Goal: Find specific page/section: Find specific page/section

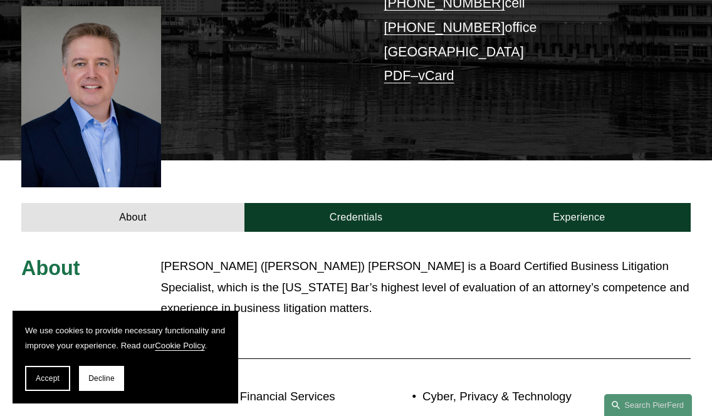
scroll to position [322, 0]
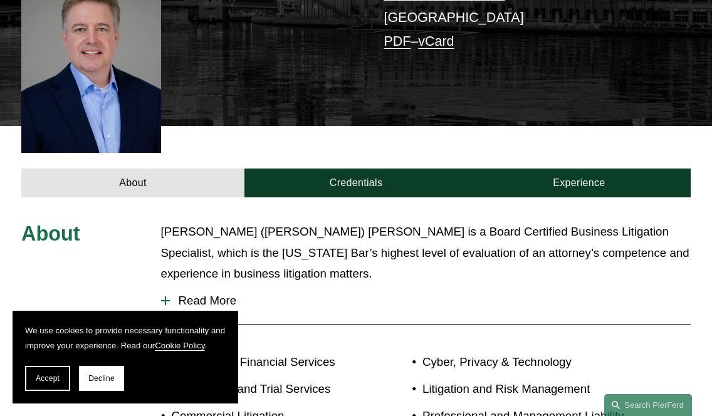
click at [7, 252] on div "About [PERSON_NAME] ([PERSON_NAME]) [PERSON_NAME] is a Board Certified Business…" at bounding box center [356, 377] width 712 height 313
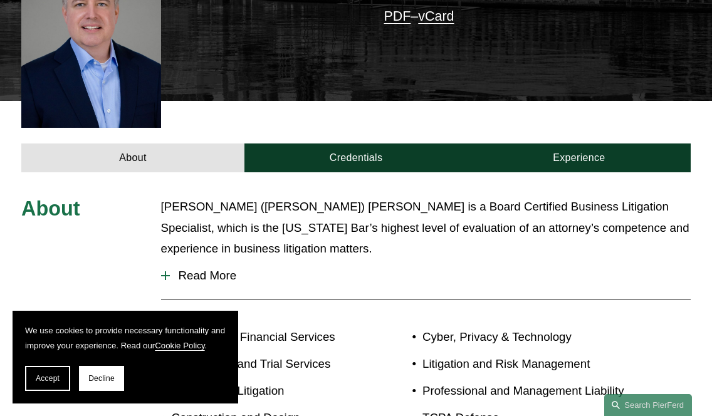
scroll to position [350, 0]
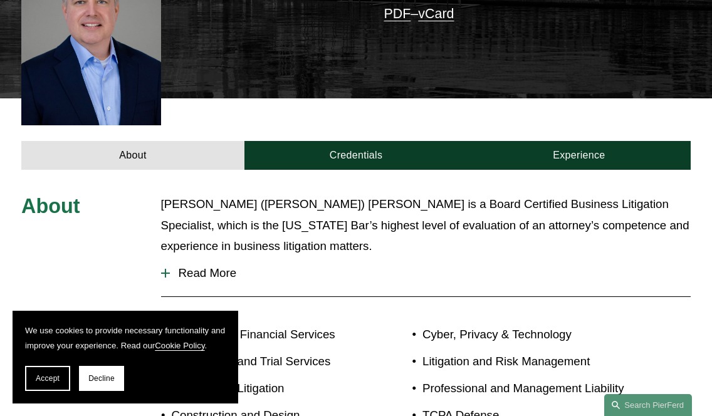
click at [232, 266] on span "Read More" at bounding box center [430, 273] width 521 height 14
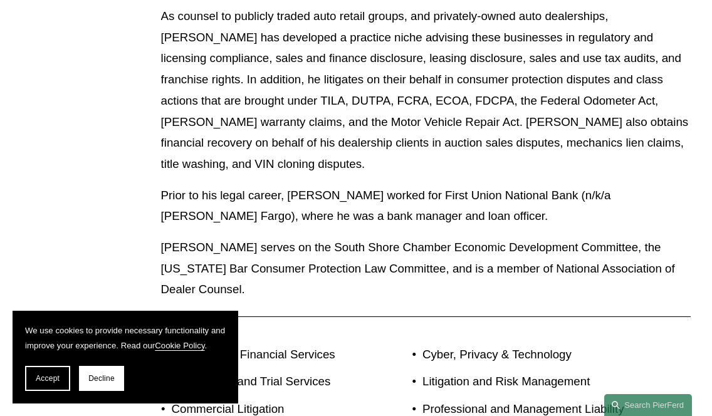
scroll to position [889, 0]
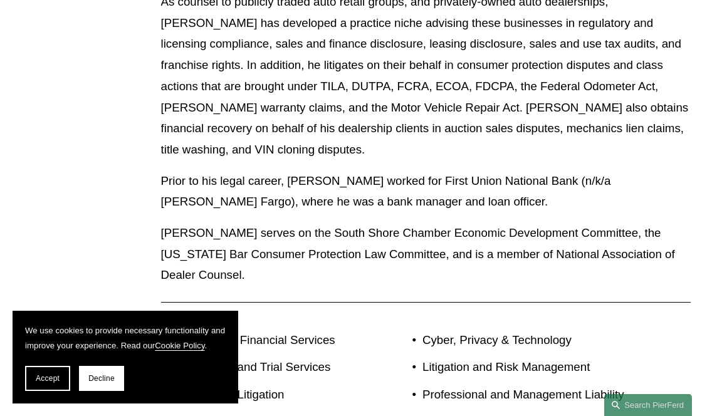
click at [8, 295] on div "About [PERSON_NAME] ([PERSON_NAME]) [PERSON_NAME] is a Board Certified Business…" at bounding box center [356, 83] width 712 height 859
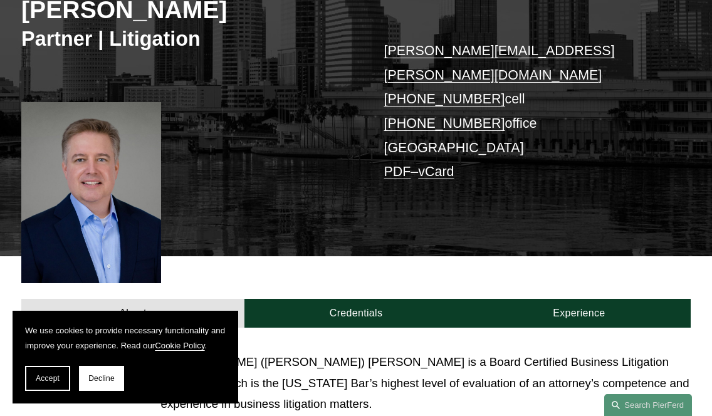
scroll to position [208, 0]
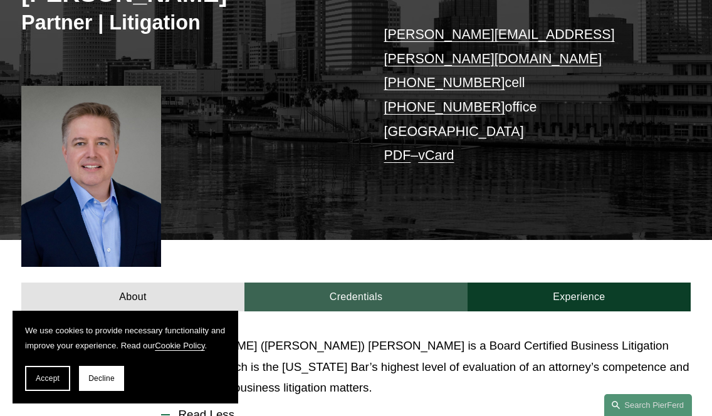
click at [354, 283] on link "Credentials" at bounding box center [355, 297] width 223 height 29
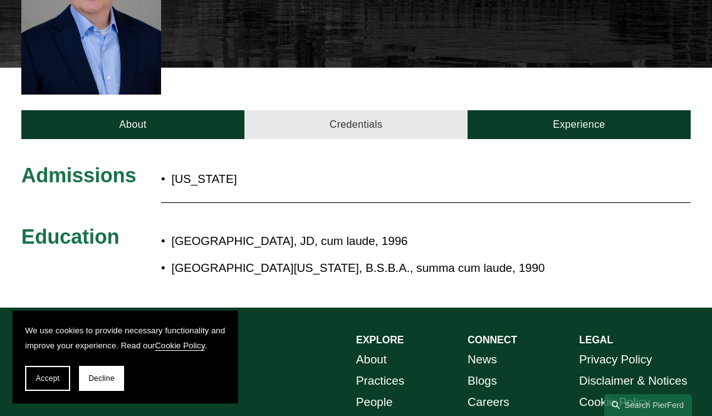
scroll to position [382, 0]
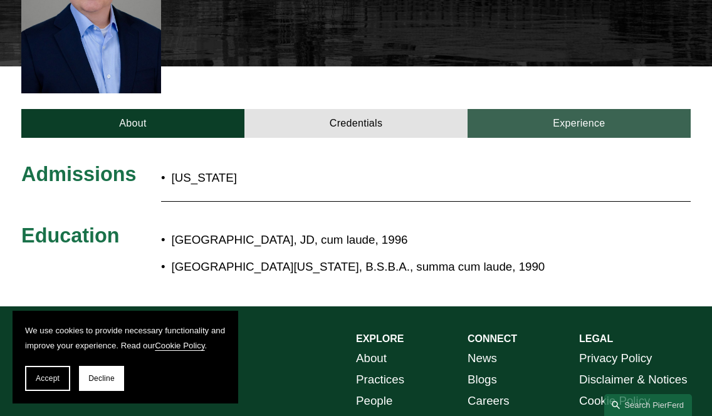
click at [561, 109] on link "Experience" at bounding box center [579, 123] width 223 height 29
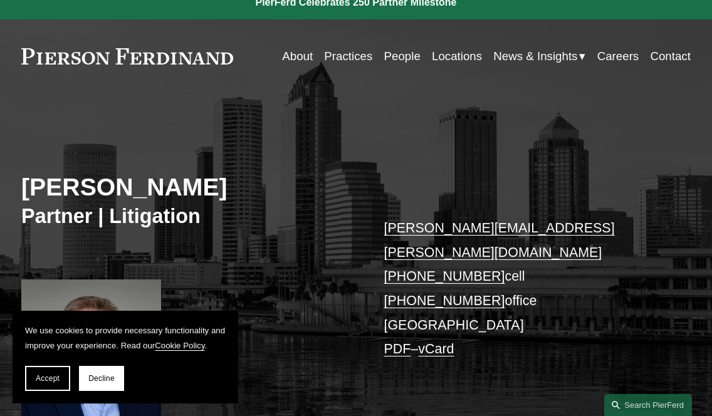
scroll to position [0, 0]
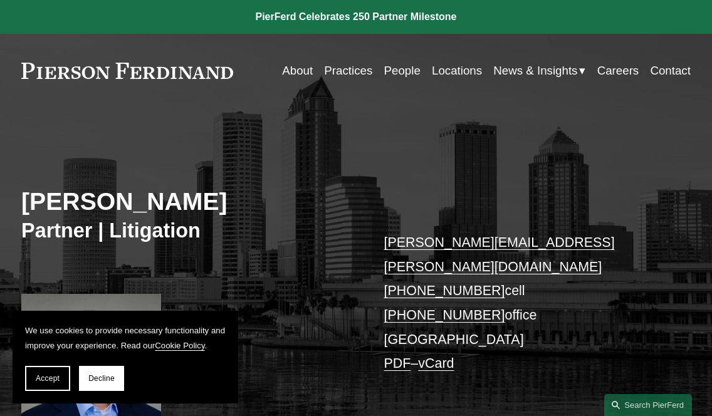
click at [397, 67] on link "People" at bounding box center [402, 70] width 36 height 23
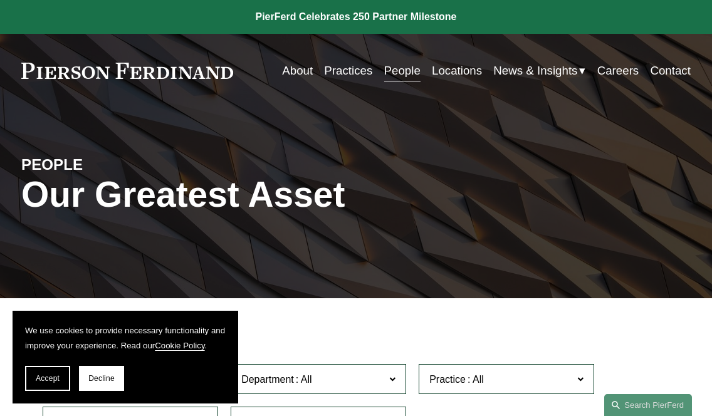
click at [439, 70] on link "Locations" at bounding box center [457, 70] width 50 height 23
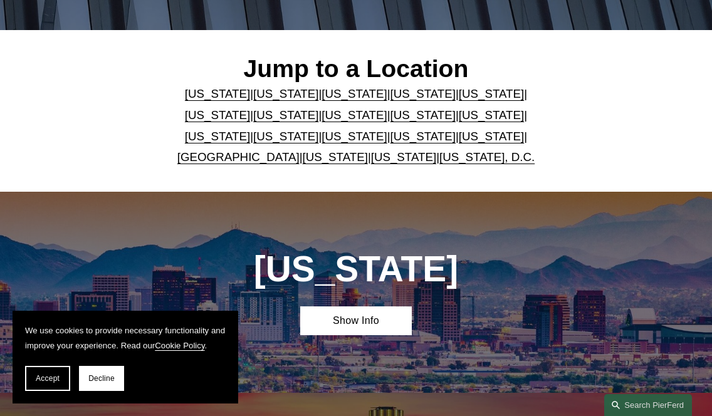
scroll to position [270, 0]
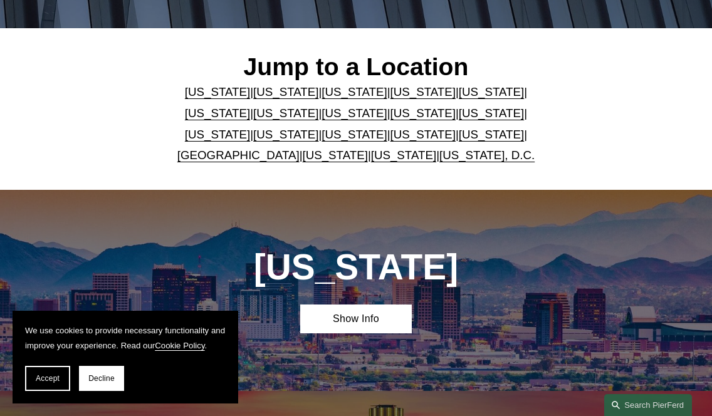
click at [459, 92] on link "[US_STATE]" at bounding box center [491, 91] width 65 height 13
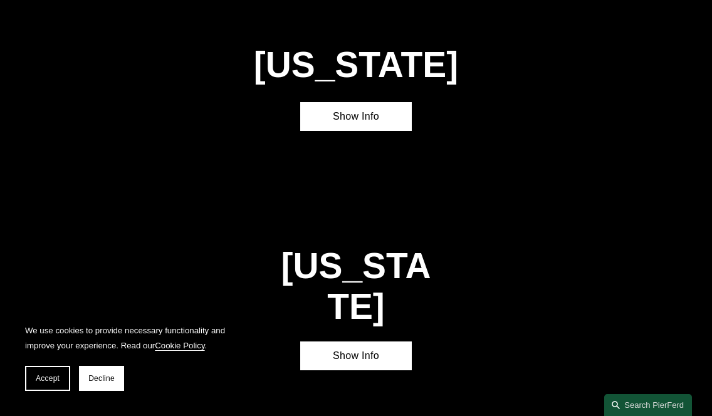
scroll to position [1279, 0]
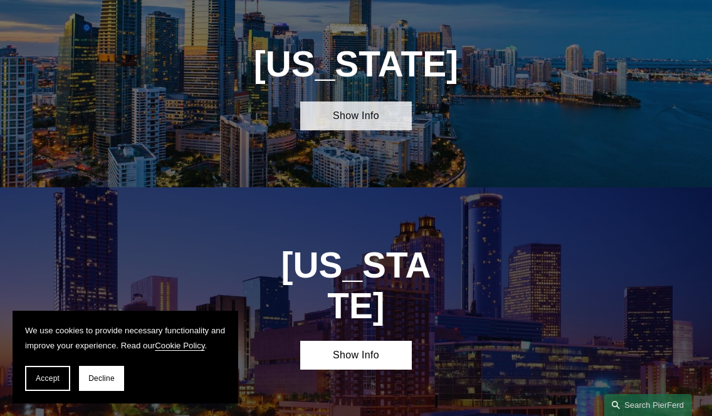
click at [371, 130] on link "Show Info" at bounding box center [356, 116] width 112 height 29
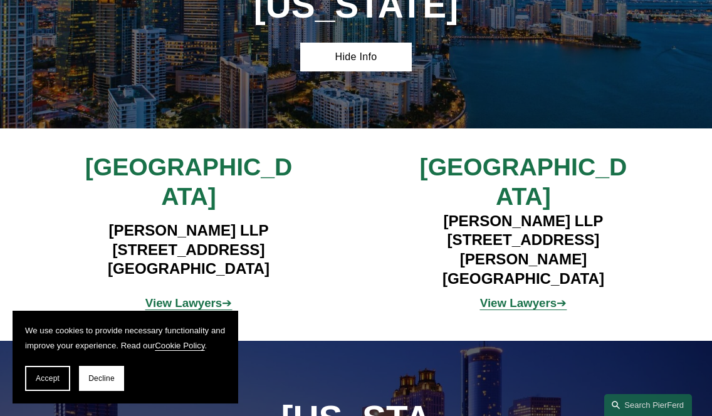
scroll to position [1349, 0]
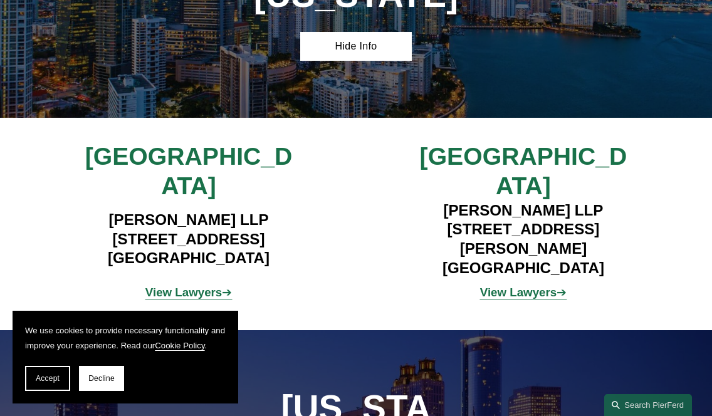
click at [222, 286] on span "View Lawyers ➔" at bounding box center [188, 292] width 86 height 13
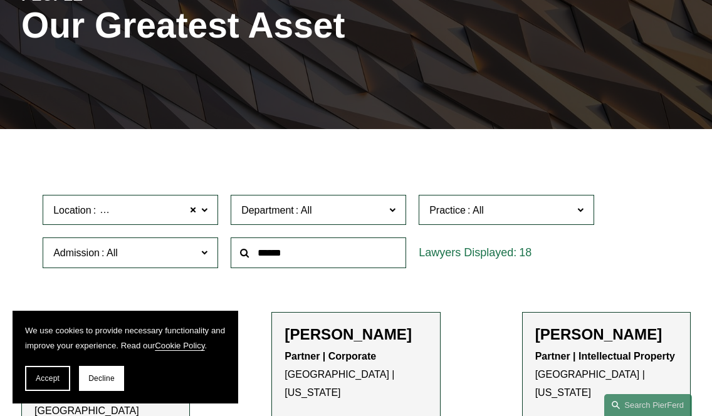
scroll to position [169, 0]
